Goal: Task Accomplishment & Management: Use online tool/utility

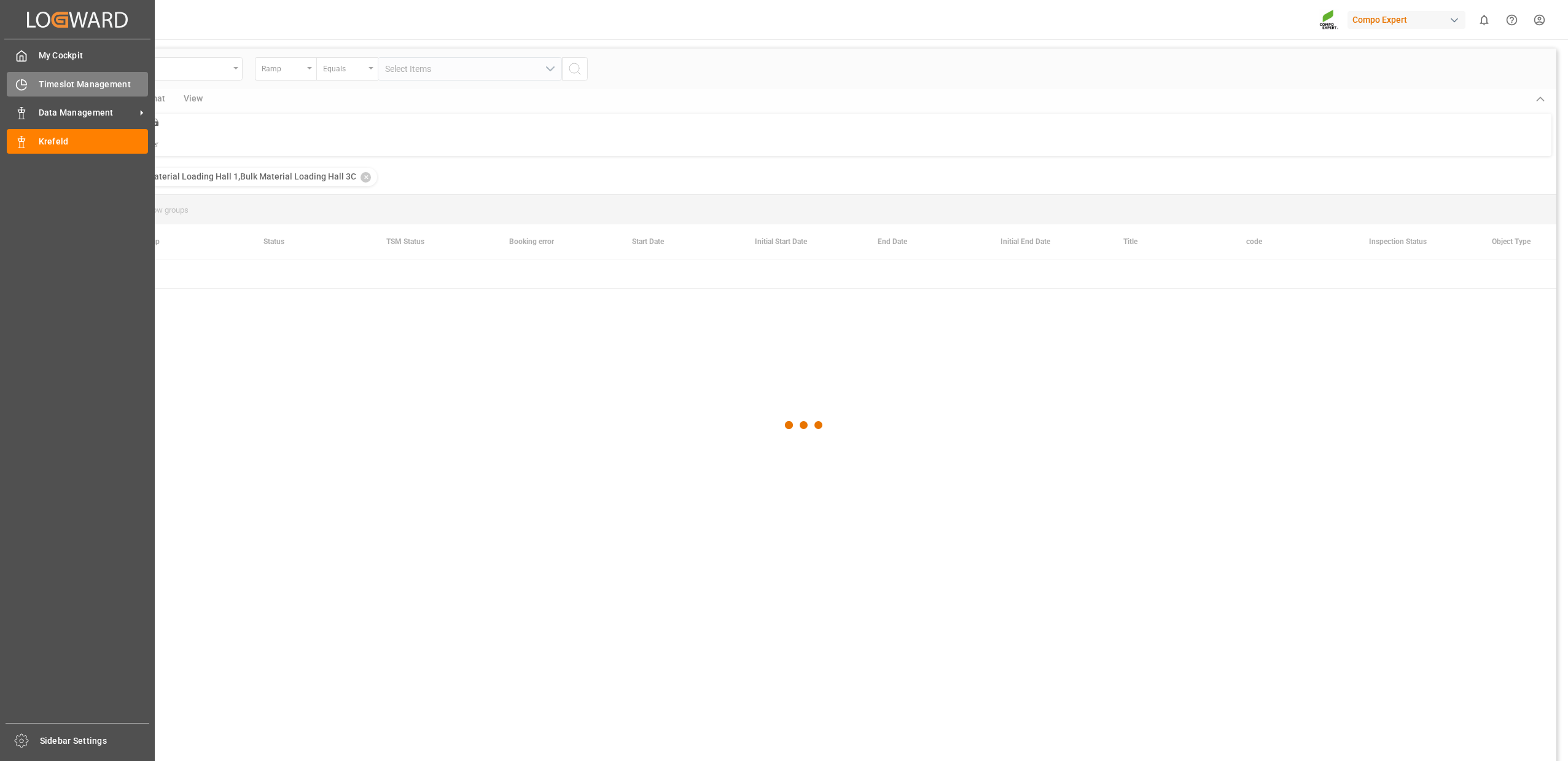
click at [24, 89] on icon at bounding box center [22, 85] width 13 height 13
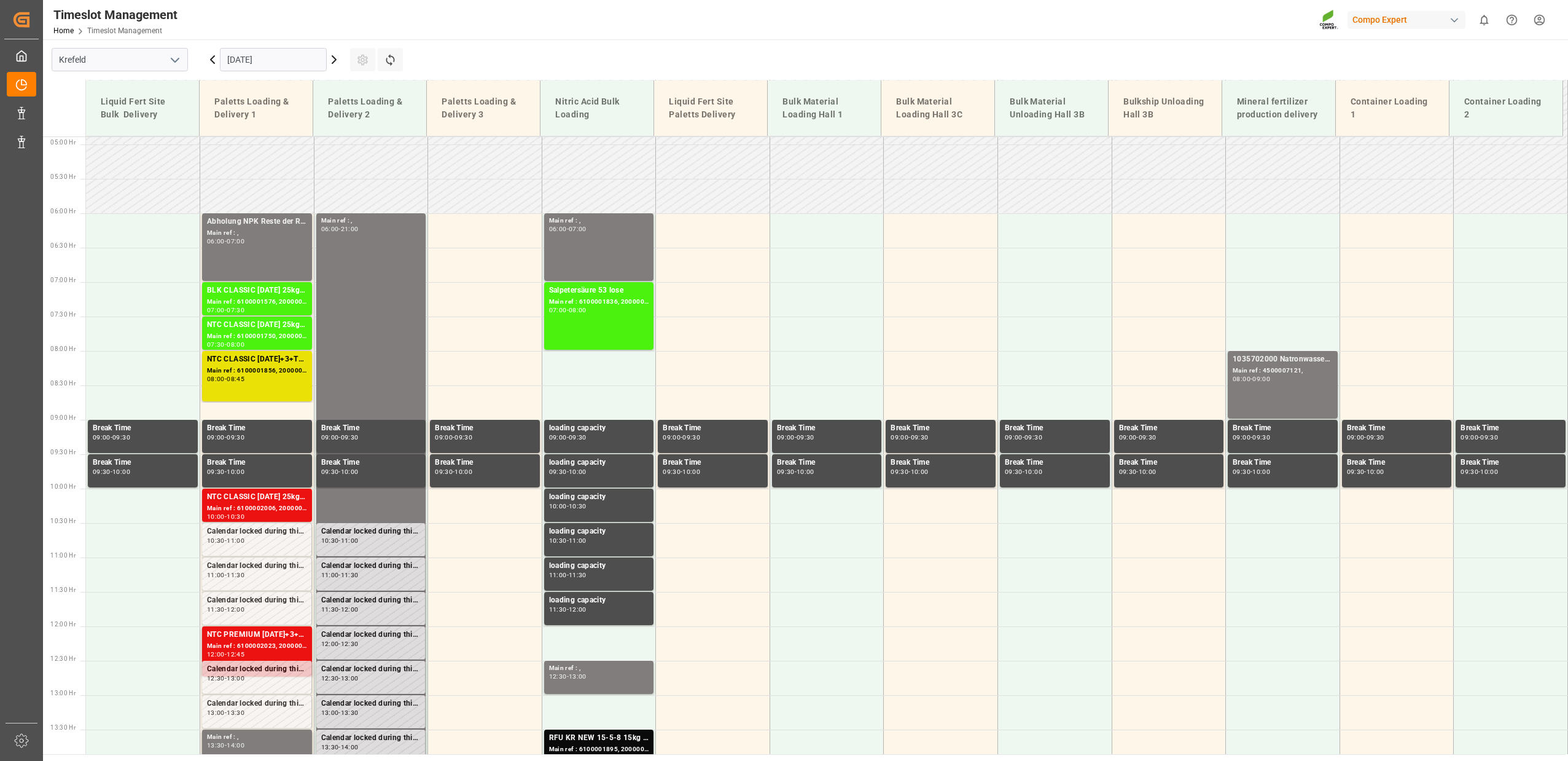
scroll to position [335, 0]
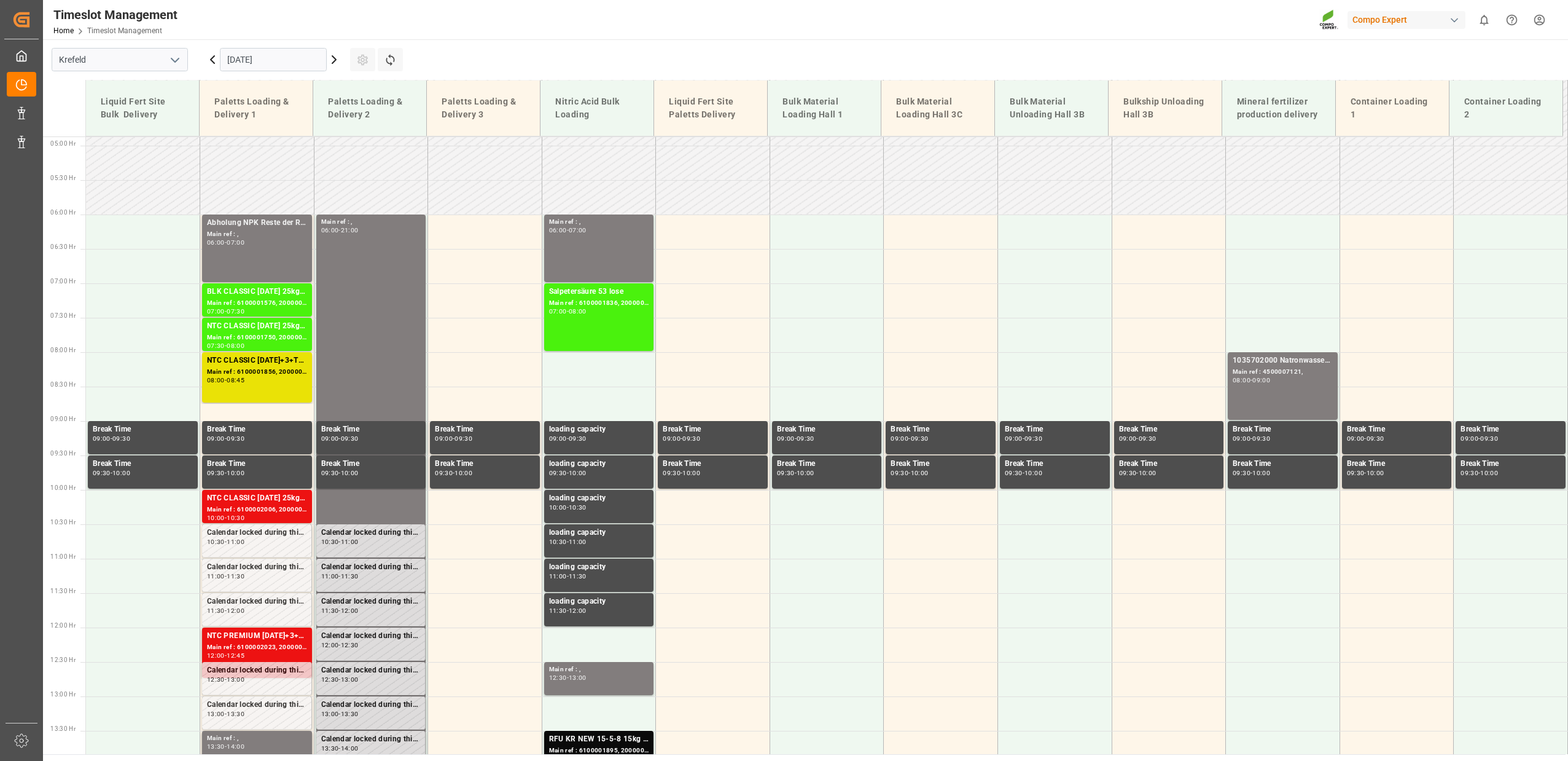
click at [339, 63] on icon at bounding box center [334, 60] width 15 height 15
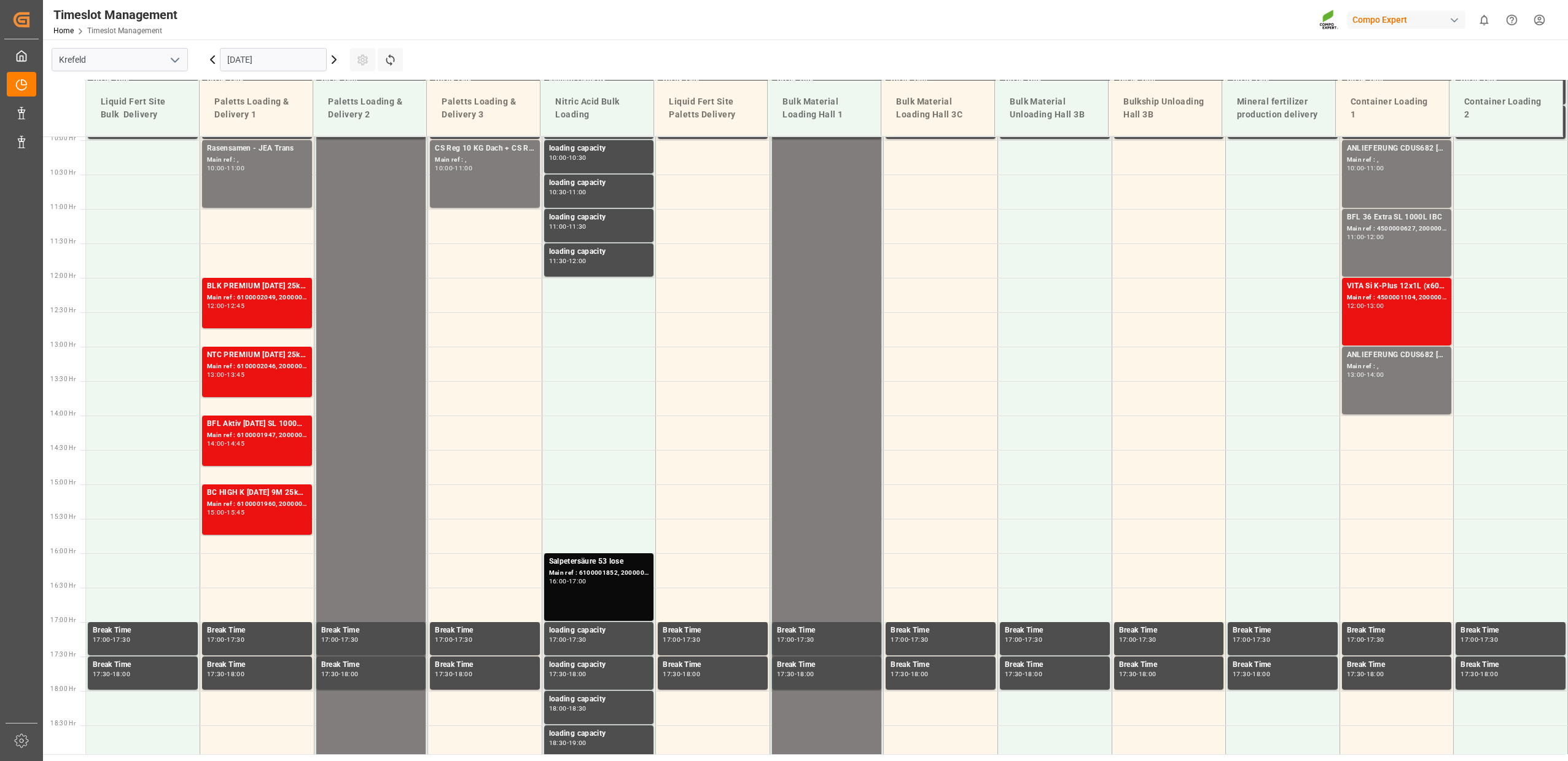
scroll to position [693, 0]
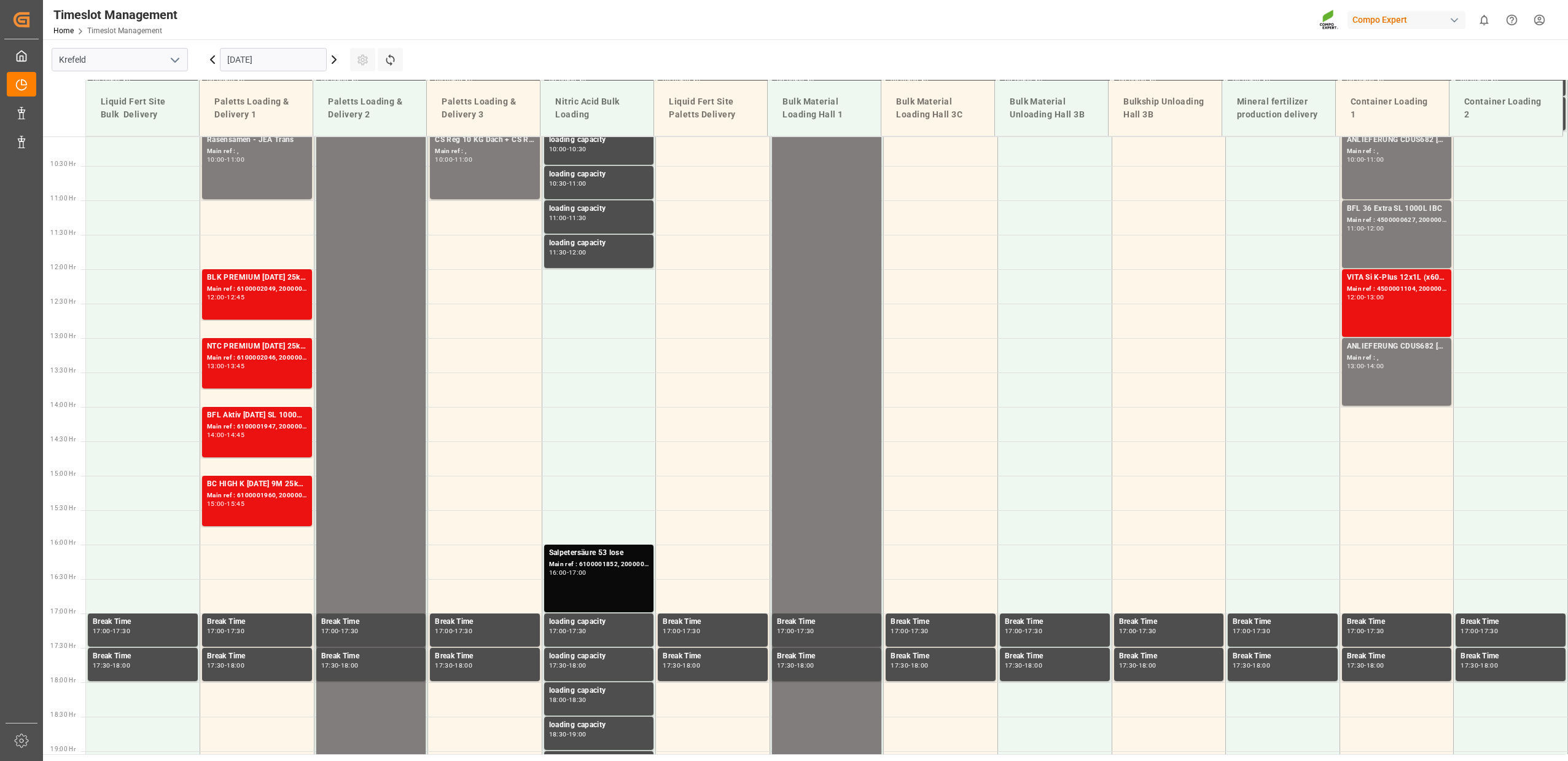
click at [339, 63] on icon at bounding box center [334, 60] width 15 height 15
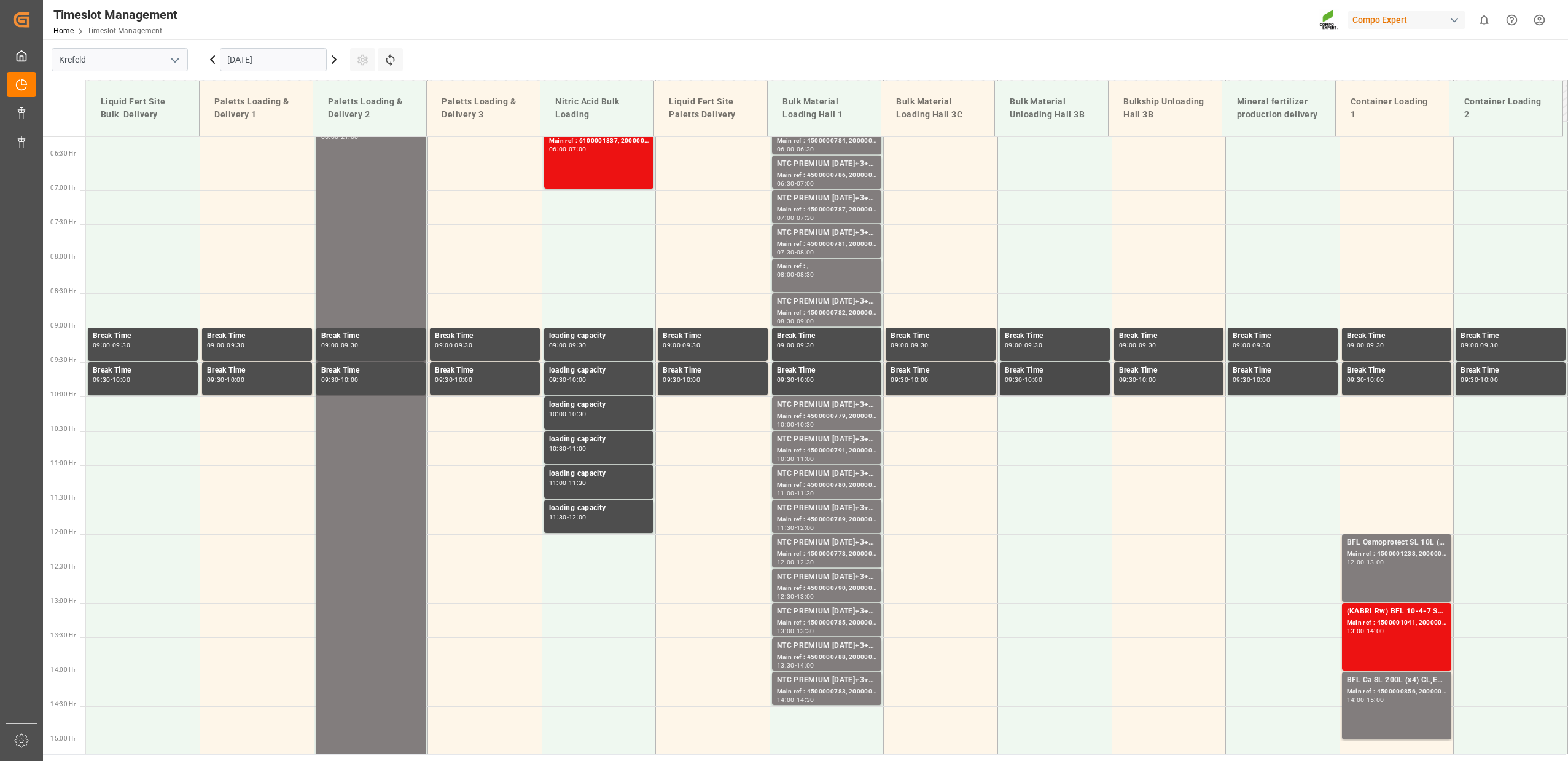
scroll to position [335, 0]
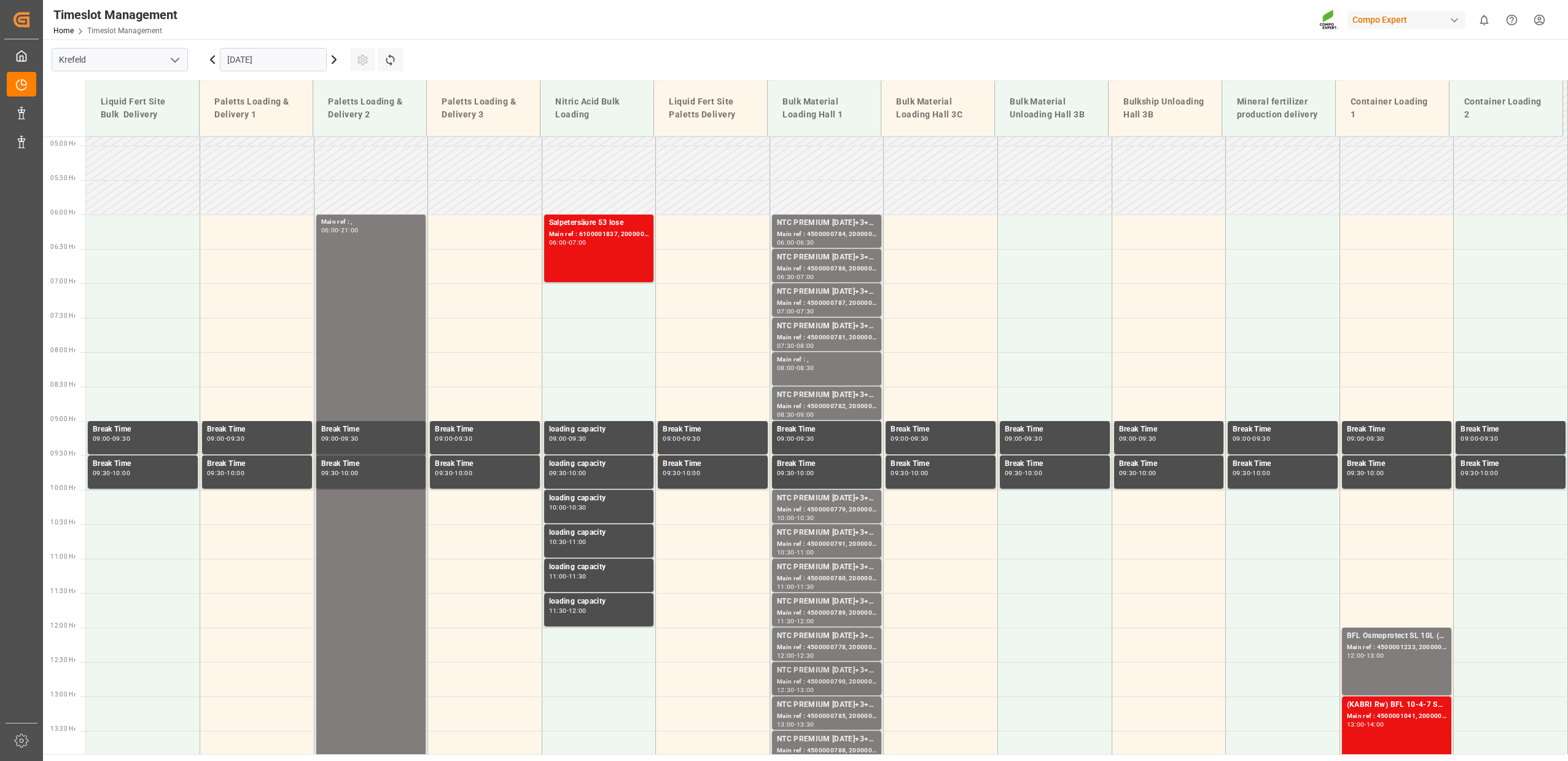
click at [803, 681] on div "Main ref : 4500000790, 2000000504" at bounding box center [827, 681] width 100 height 10
click at [824, 298] on div "Main ref : 4500000787, 2000000504" at bounding box center [827, 303] width 100 height 10
click at [857, 507] on div "Main ref : 4500000779, 2000000504" at bounding box center [827, 509] width 100 height 10
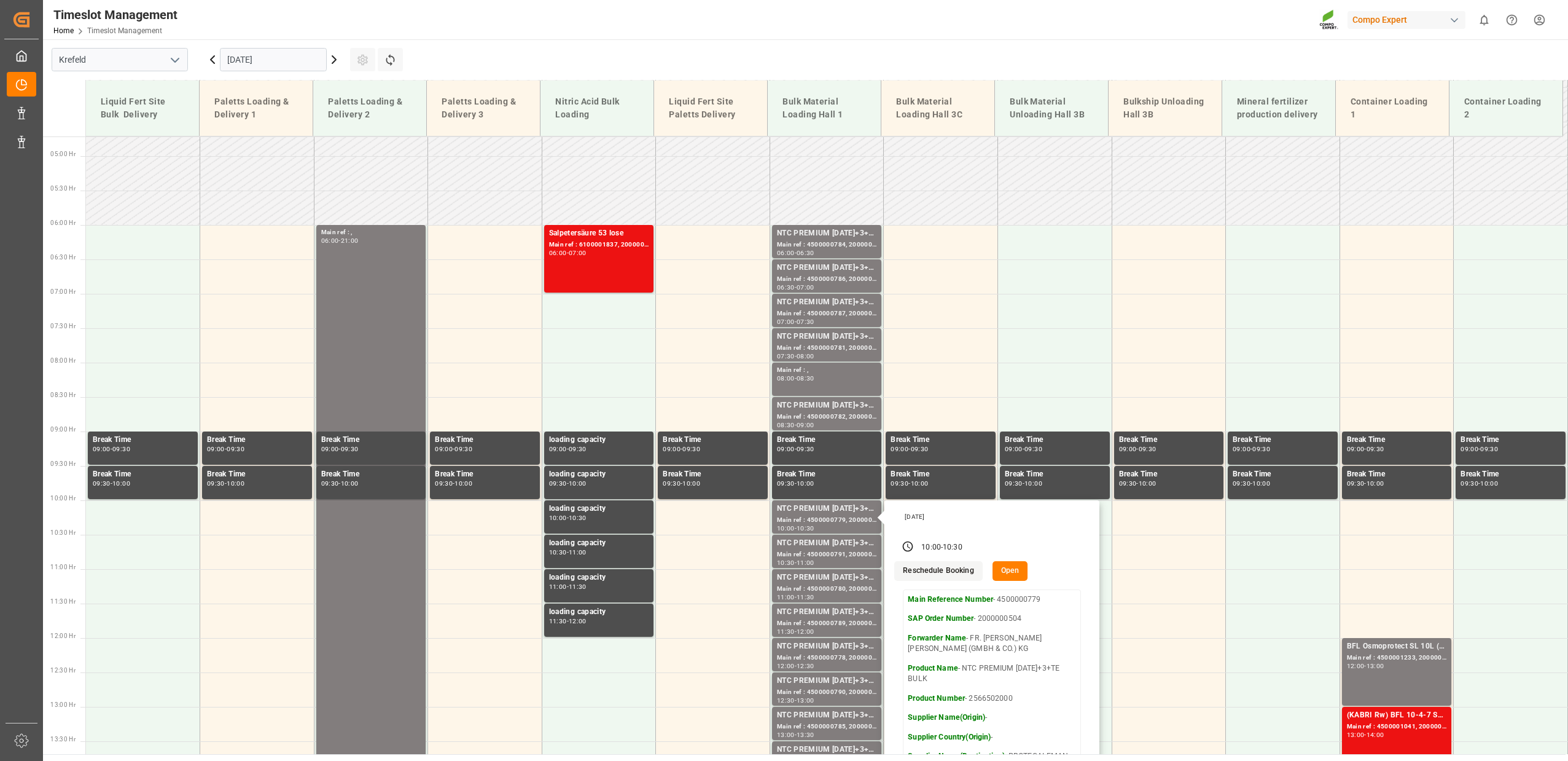
scroll to position [155, 0]
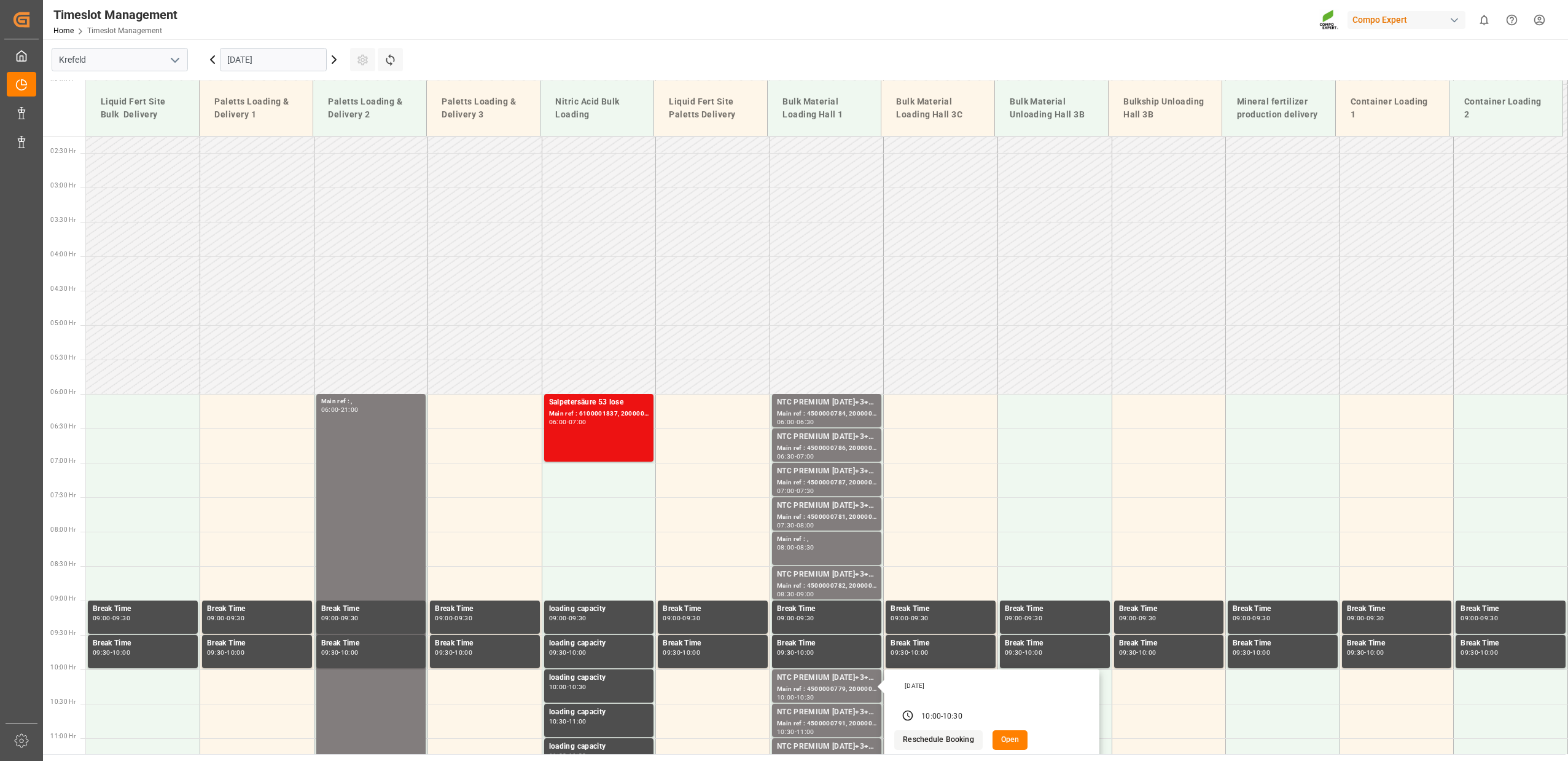
click at [334, 61] on icon at bounding box center [334, 59] width 4 height 7
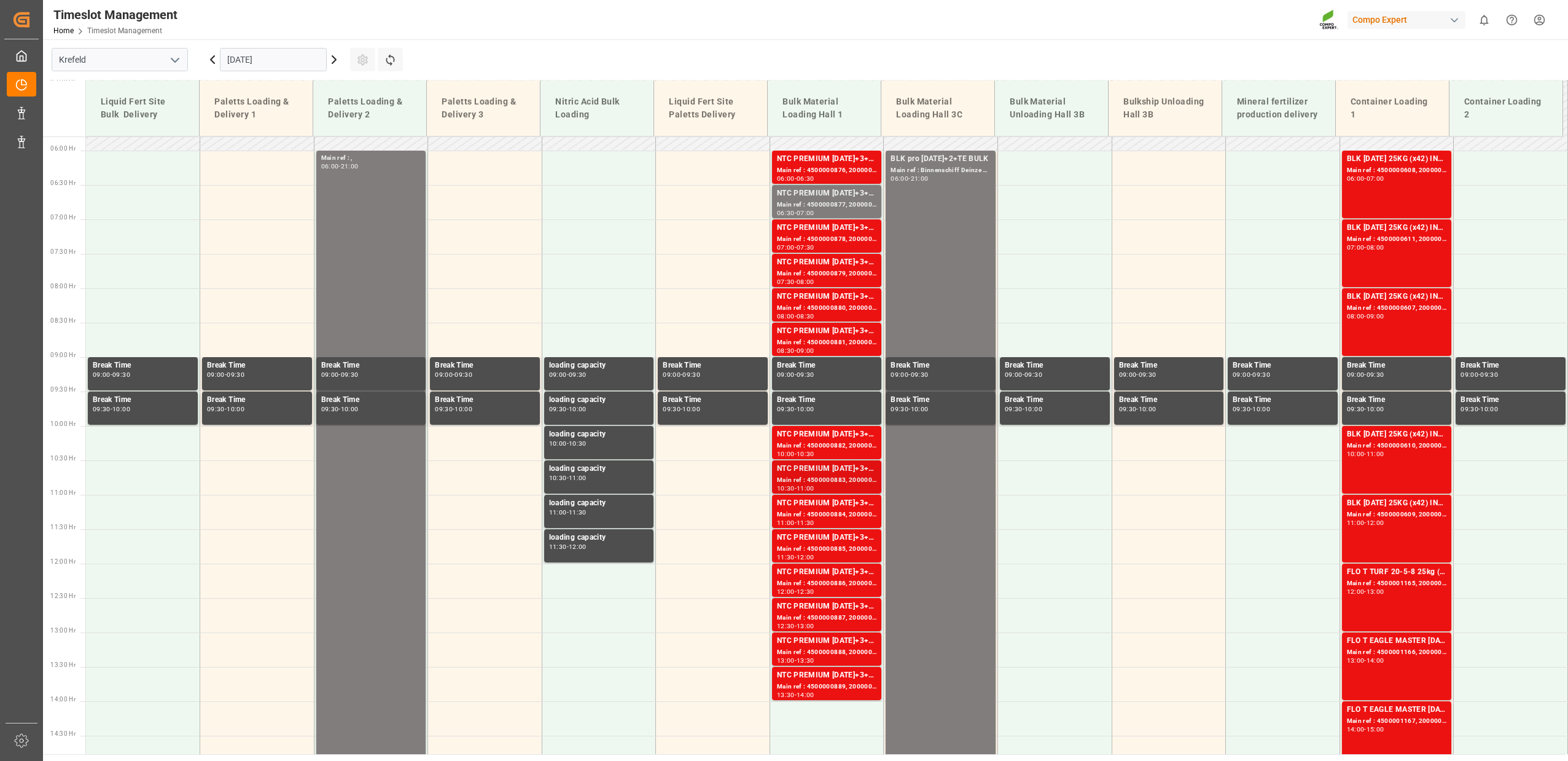
scroll to position [513, 0]
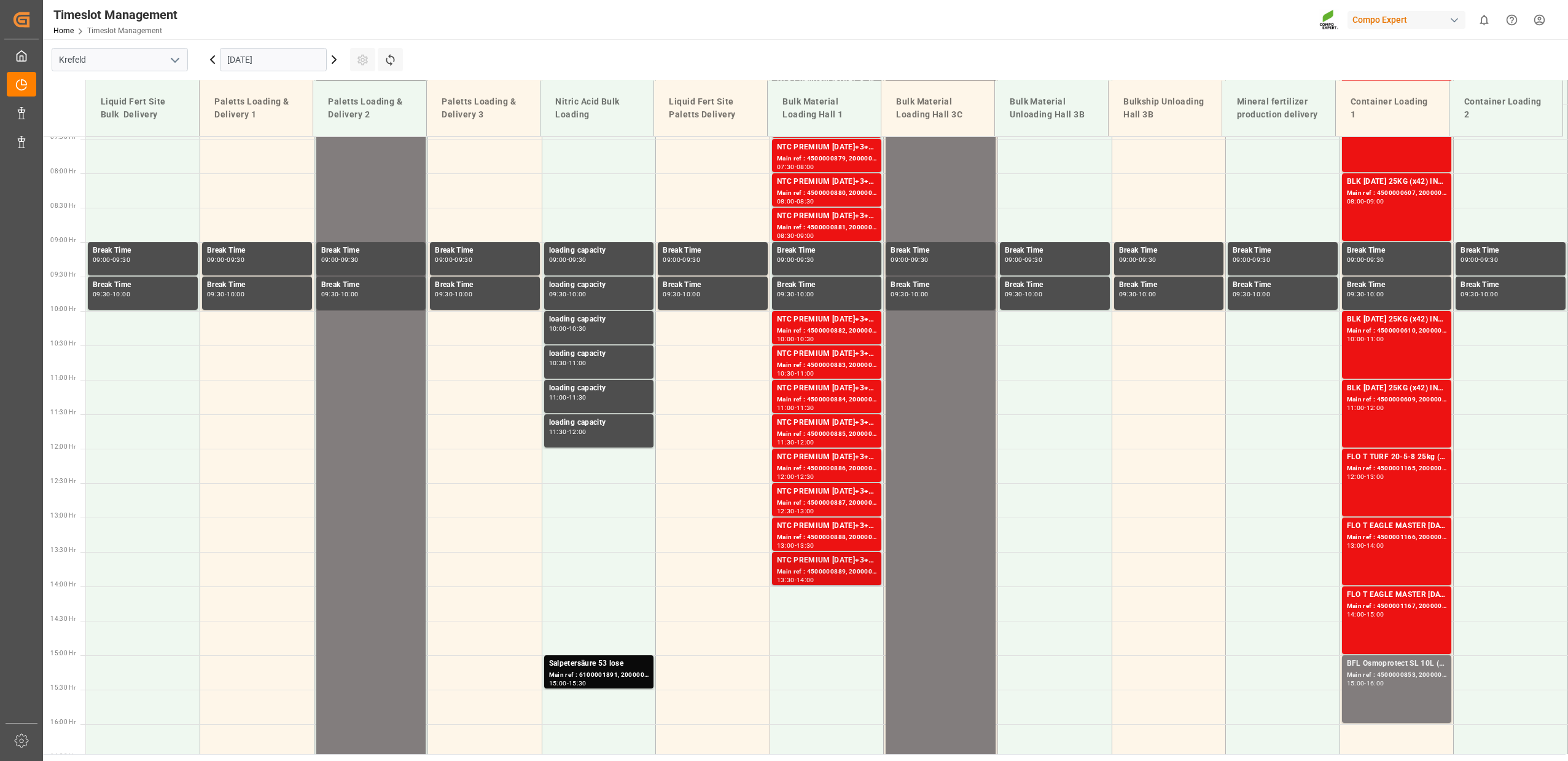
click at [820, 573] on div "Main ref : 4500000889, 2000000854" at bounding box center [827, 571] width 100 height 10
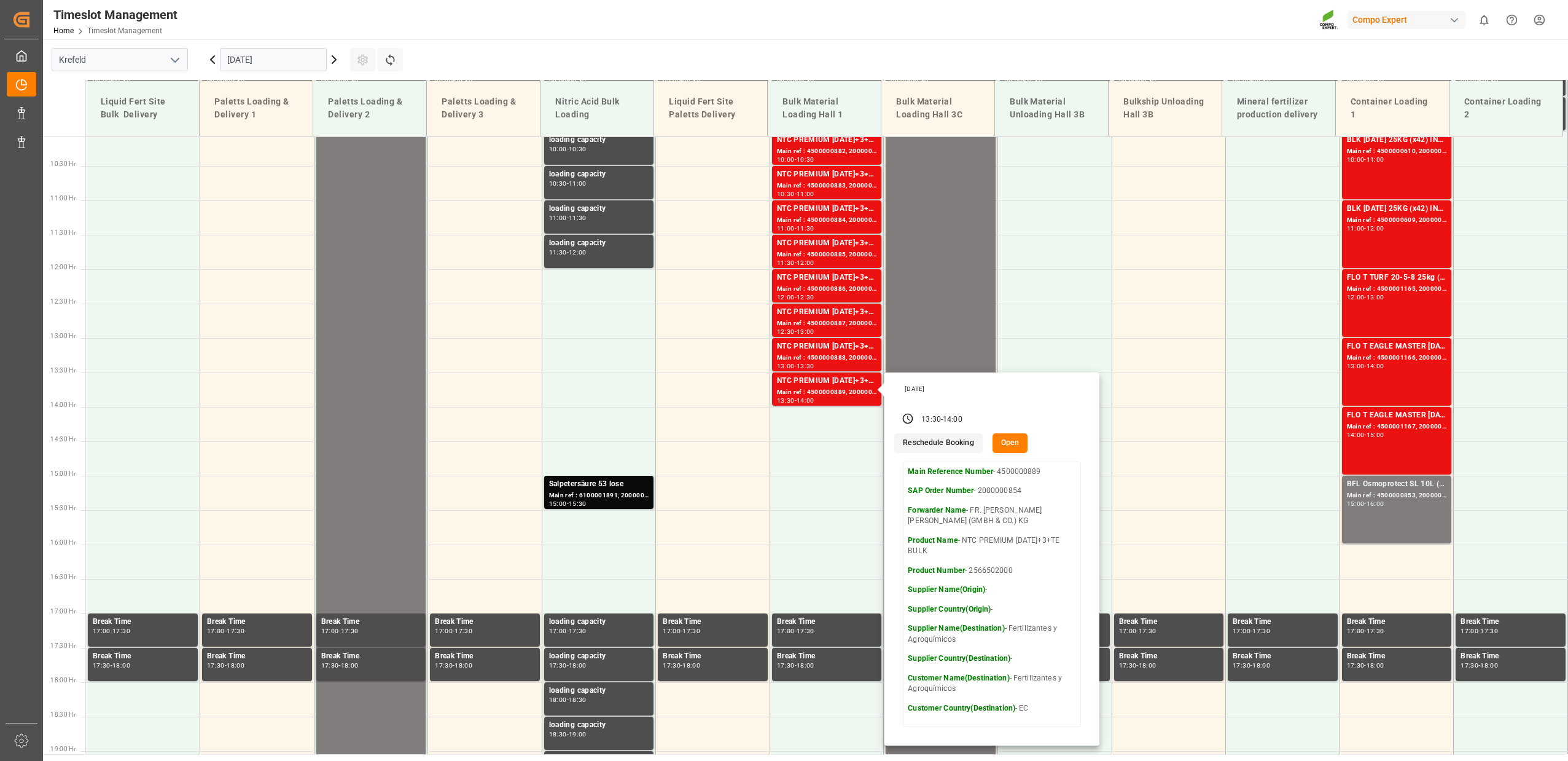
scroll to position [335, 0]
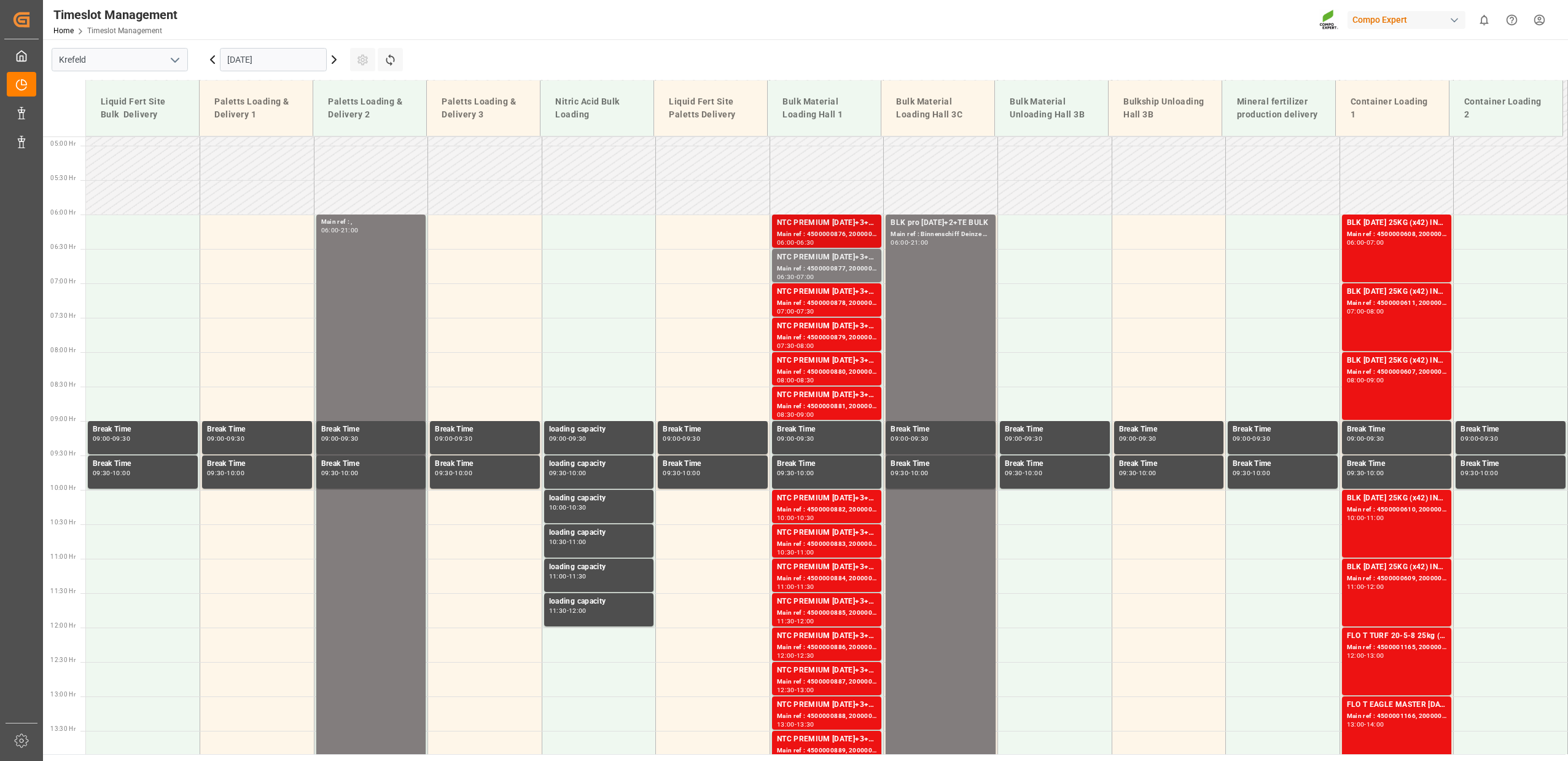
click at [831, 227] on div "NTC PREMIUM 15-3-20+3+TE BULK" at bounding box center [827, 223] width 100 height 13
click at [330, 56] on icon at bounding box center [334, 60] width 15 height 15
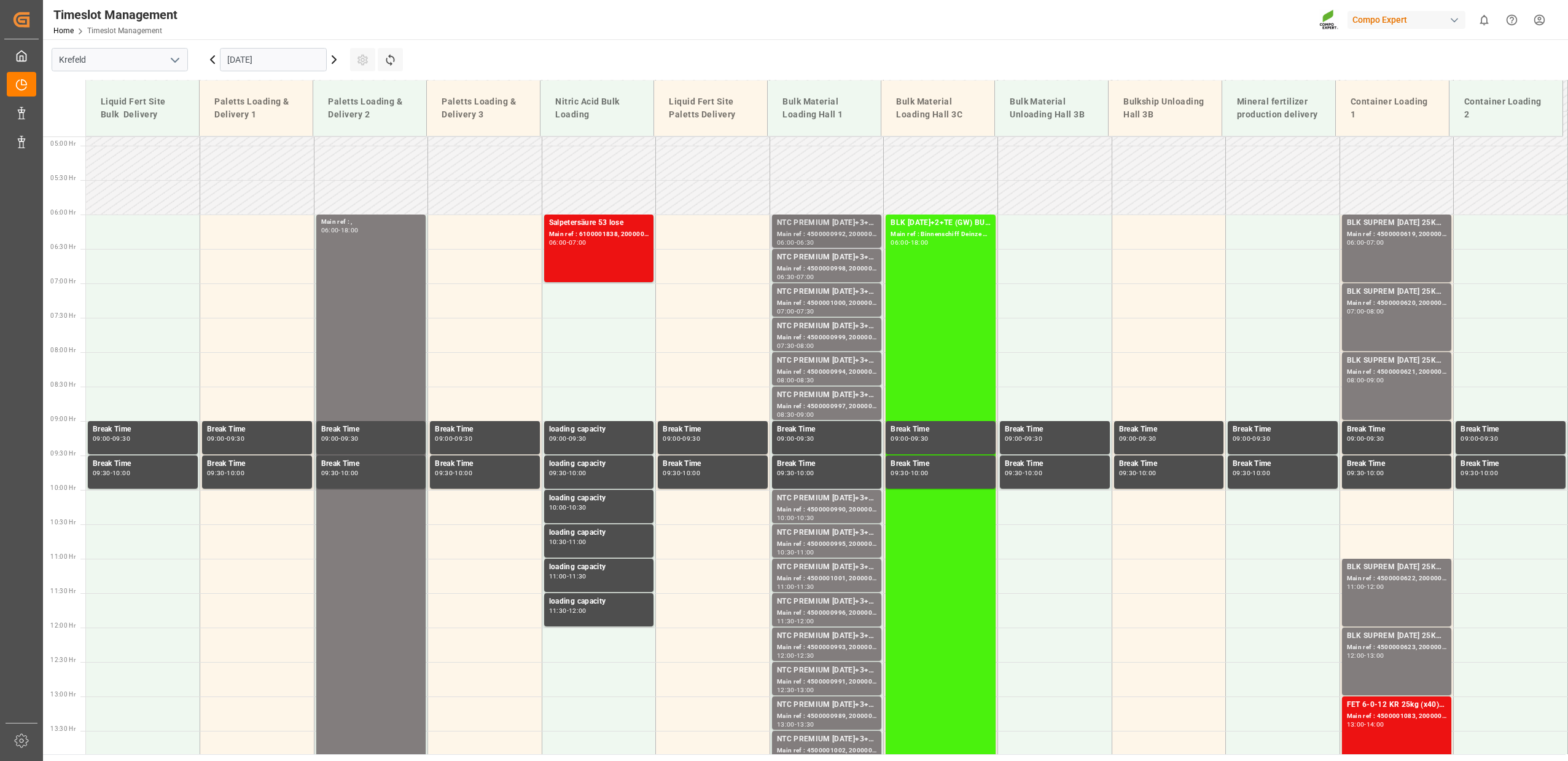
click at [841, 217] on div "NTC PREMIUM 15-3-20+3+TE BULK" at bounding box center [827, 223] width 100 height 13
